Goal: Information Seeking & Learning: Learn about a topic

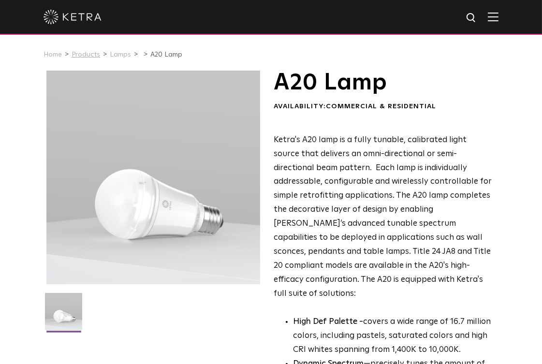
click at [92, 56] on link "Products" at bounding box center [86, 54] width 29 height 7
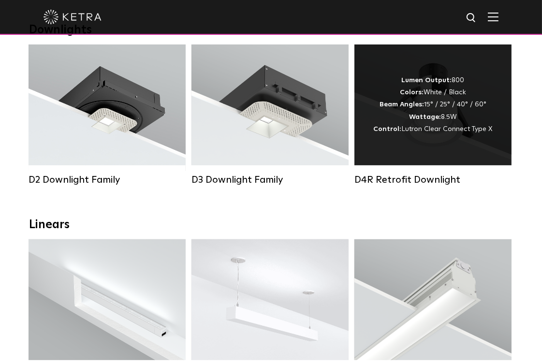
scroll to position [194, 0]
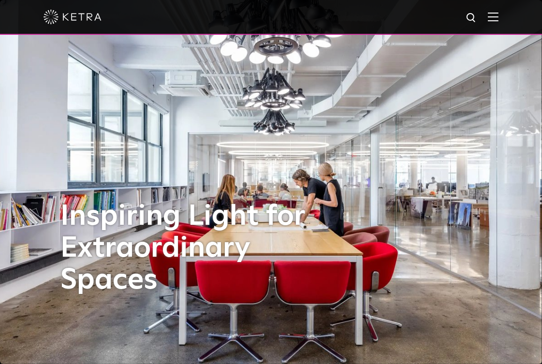
click at [90, 14] on img at bounding box center [73, 17] width 58 height 15
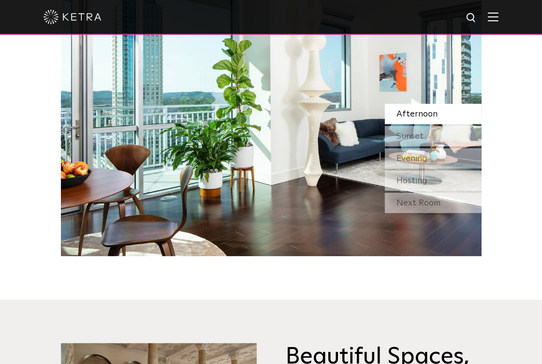
scroll to position [774, 0]
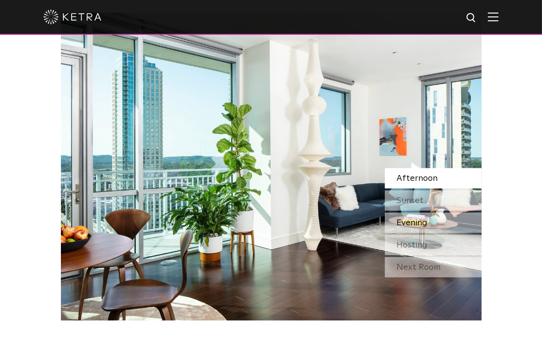
click at [438, 215] on div "Evening" at bounding box center [433, 223] width 97 height 20
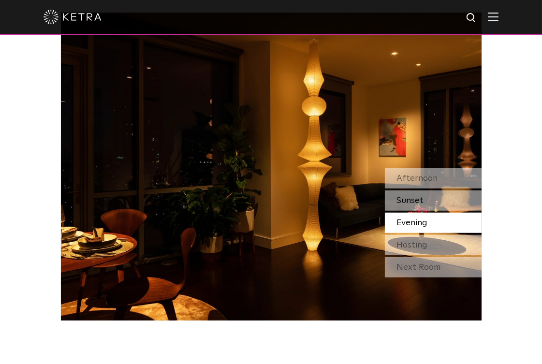
click at [441, 202] on div "Sunset" at bounding box center [433, 201] width 97 height 20
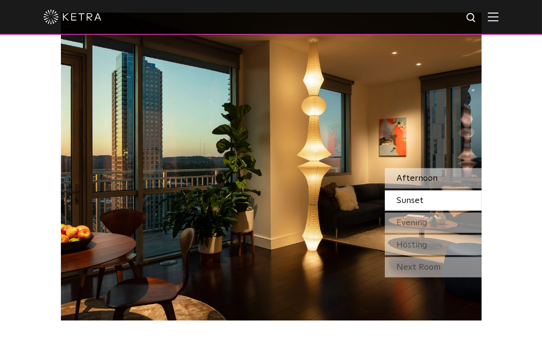
click at [446, 173] on div "Afternoon" at bounding box center [433, 178] width 97 height 20
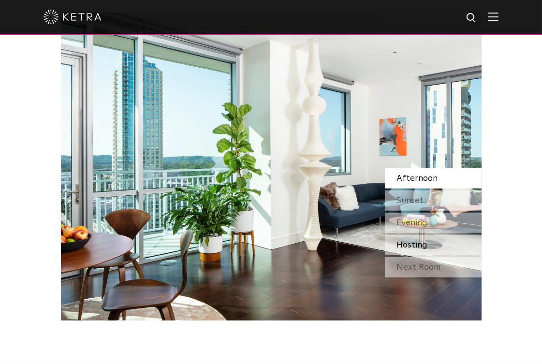
click at [420, 246] on span "Hosting" at bounding box center [412, 245] width 31 height 9
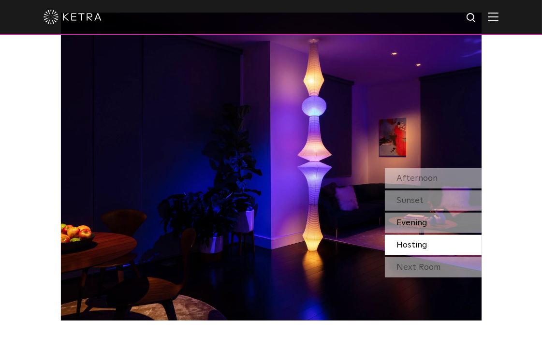
click at [420, 227] on span "Evening" at bounding box center [412, 223] width 31 height 9
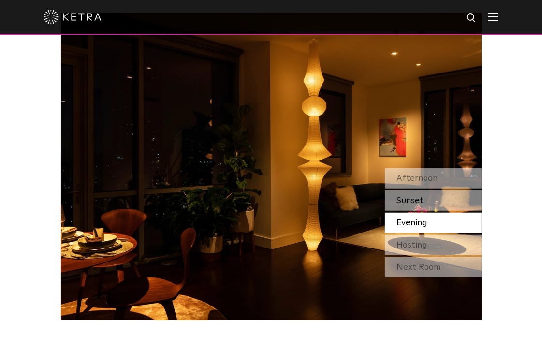
click at [441, 205] on div "Sunset" at bounding box center [433, 201] width 97 height 20
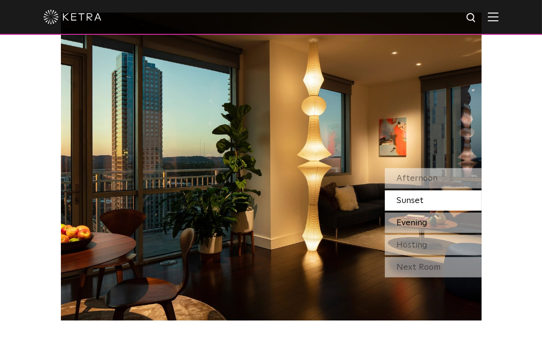
click at [431, 224] on div "Evening" at bounding box center [433, 223] width 97 height 20
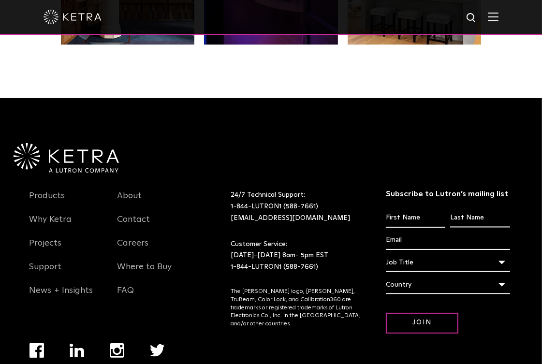
scroll to position [1852, 0]
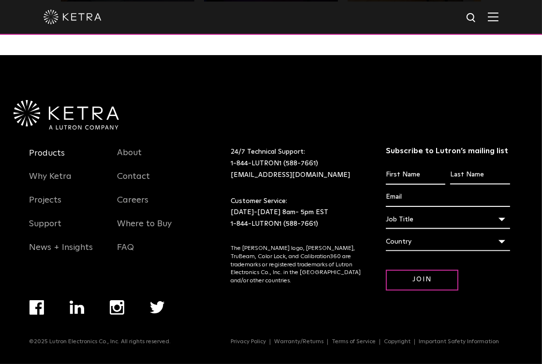
click at [55, 151] on link "Products" at bounding box center [48, 159] width 36 height 22
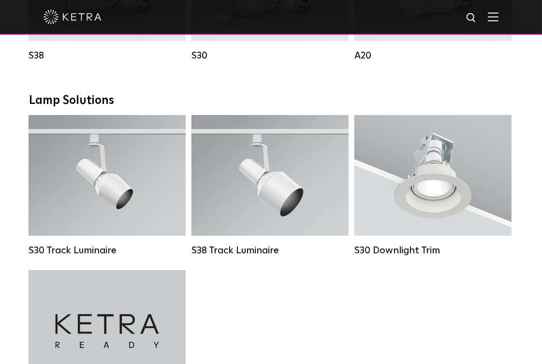
scroll to position [838, 0]
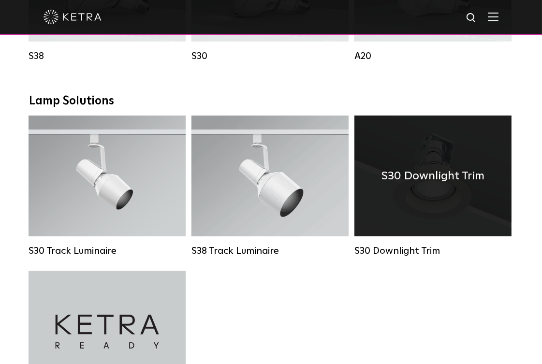
click at [460, 215] on div "S30 Downlight Trim" at bounding box center [433, 176] width 157 height 121
